Goal: Download file/media

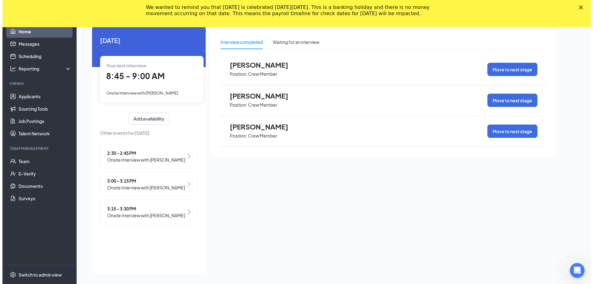
scroll to position [40, 0]
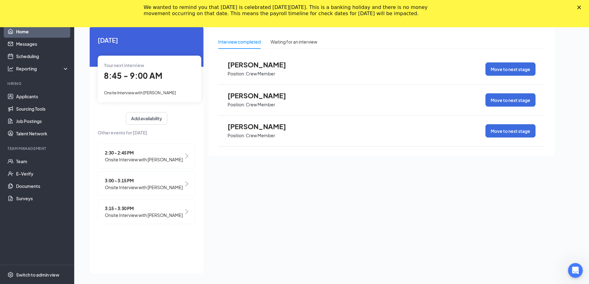
click at [161, 94] on span "Onsite Interview with [PERSON_NAME]" at bounding box center [140, 92] width 72 height 5
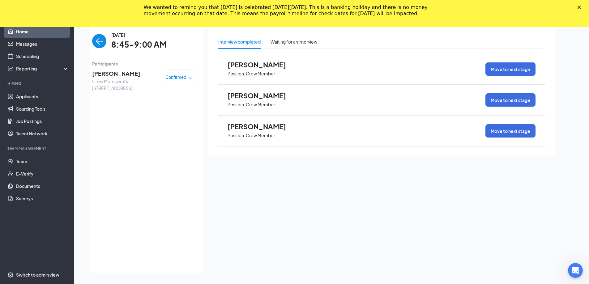
click at [114, 72] on span "[PERSON_NAME]" at bounding box center [124, 73] width 65 height 9
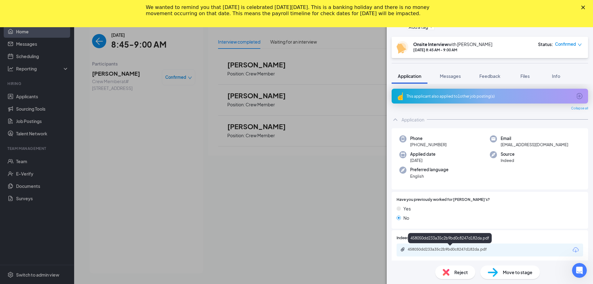
click at [435, 249] on div "458050dd233a35c2b9bd0c8247d182da.pdf" at bounding box center [451, 249] width 87 height 5
